Goal: Transaction & Acquisition: Purchase product/service

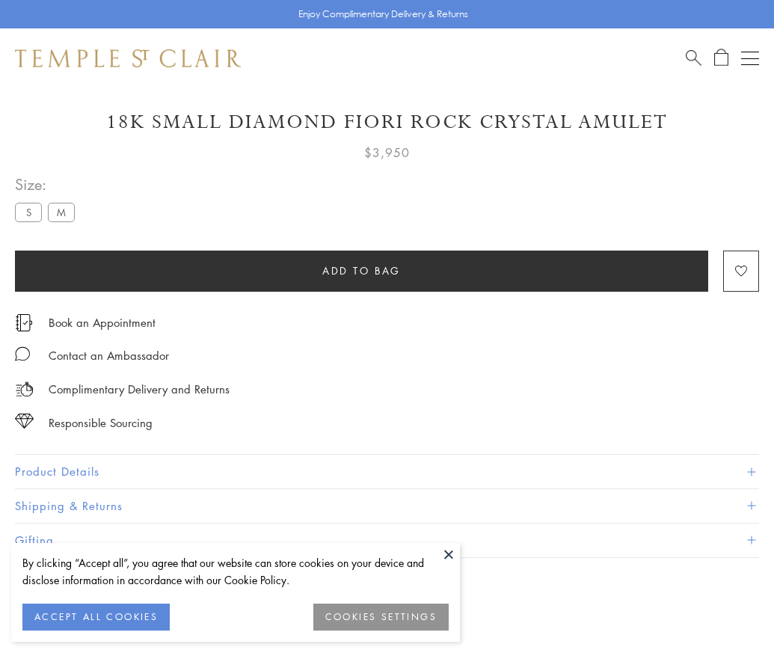
scroll to position [88, 0]
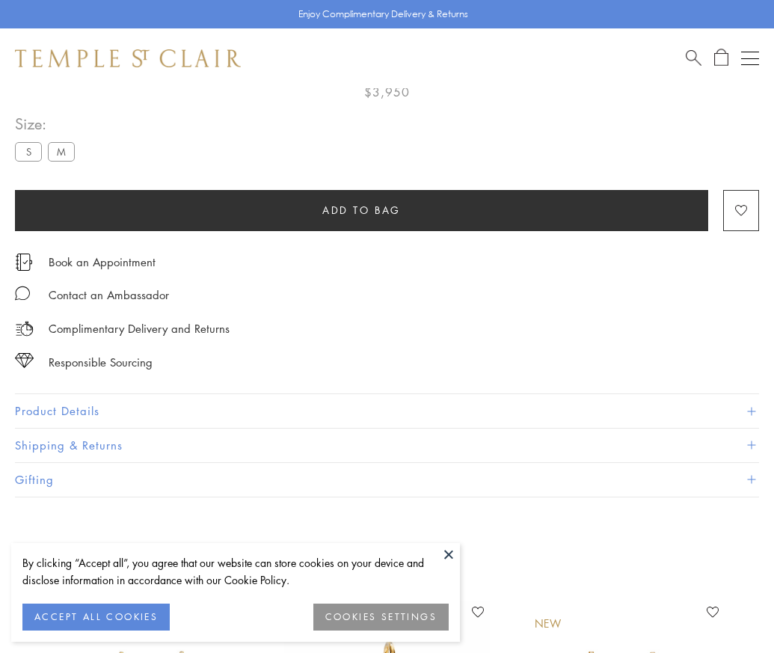
click at [361, 209] on span "Add to bag" at bounding box center [361, 210] width 78 height 16
